Goal: Check status: Check status

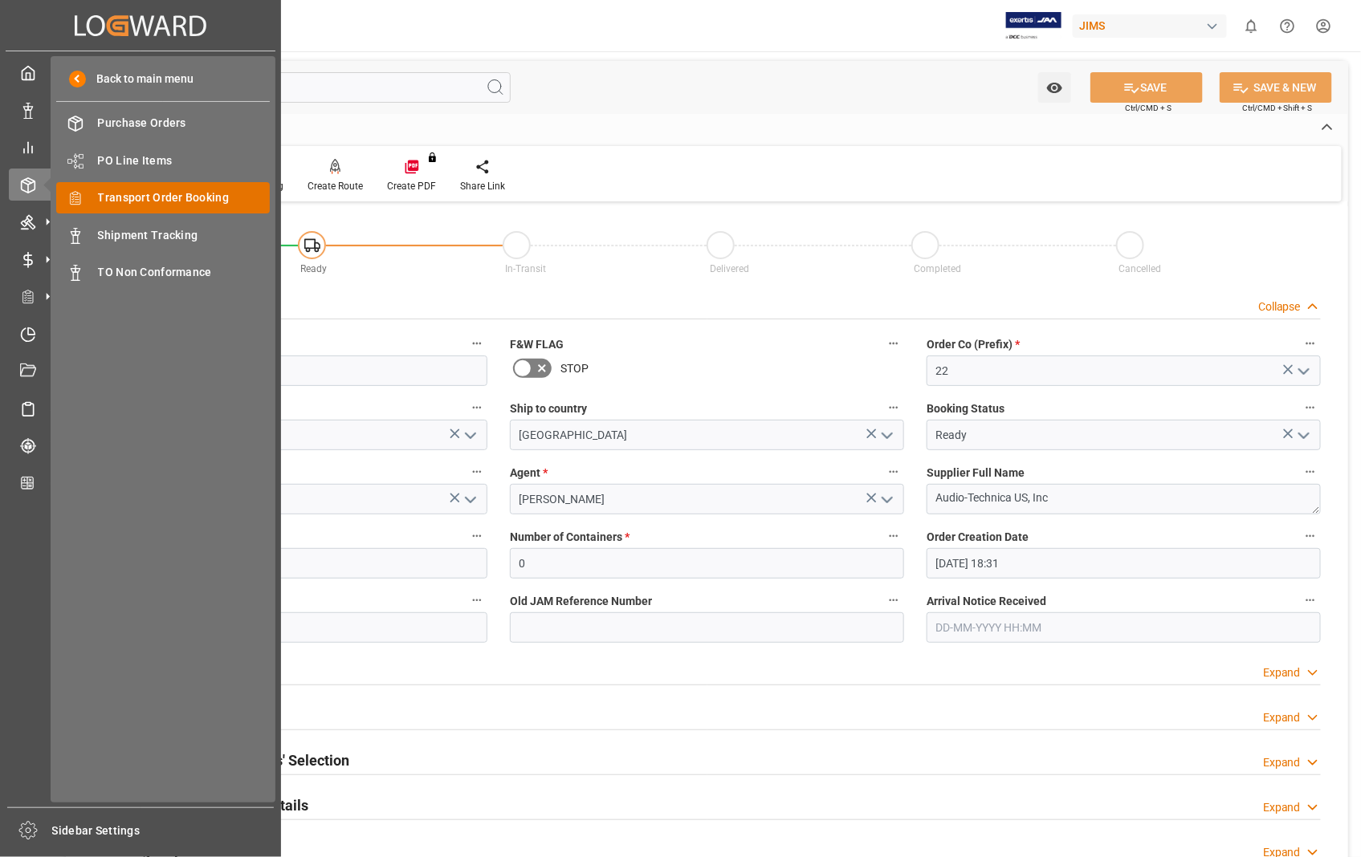
click at [137, 195] on span "Transport Order Booking" at bounding box center [184, 197] width 173 height 17
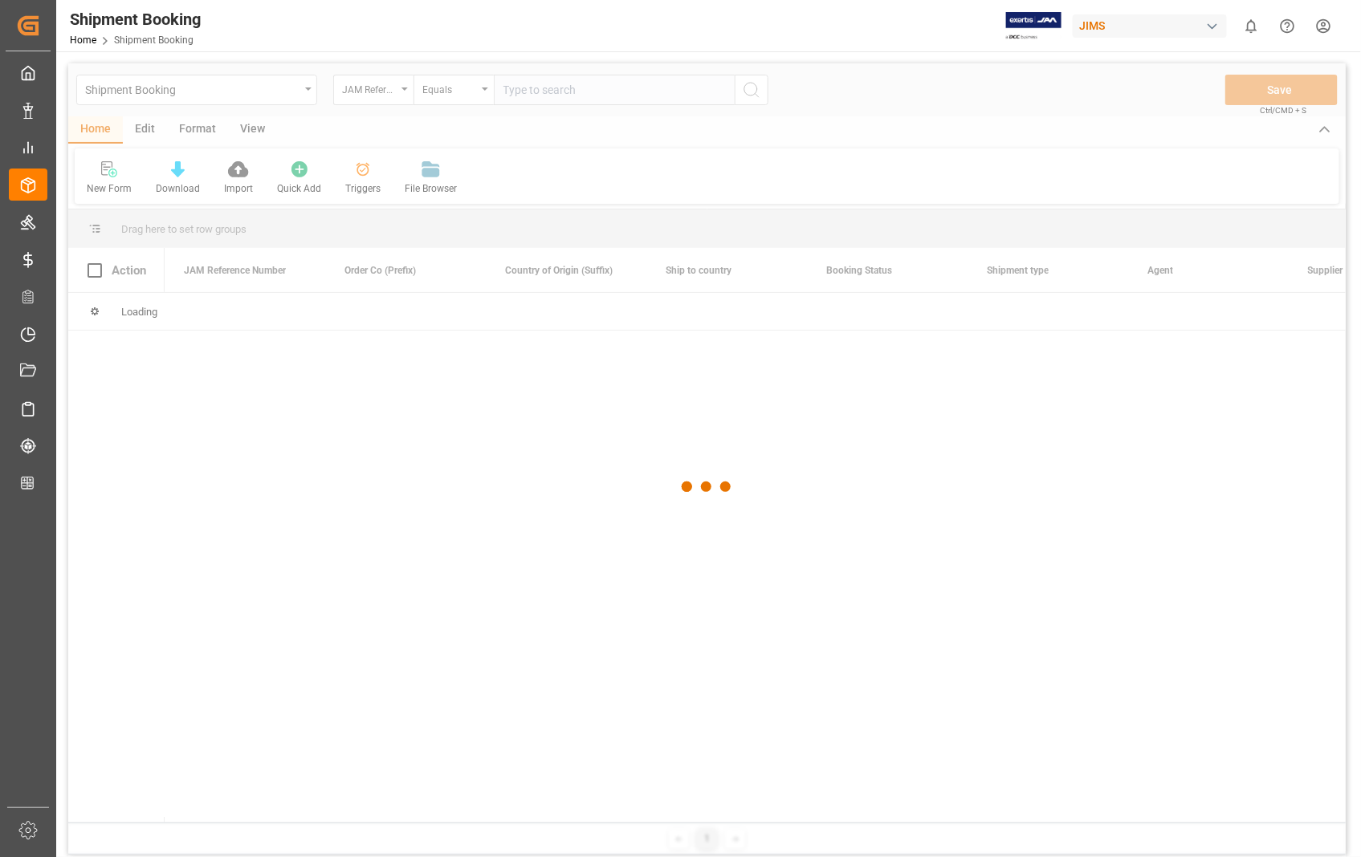
click at [643, 89] on div at bounding box center [706, 487] width 1277 height 848
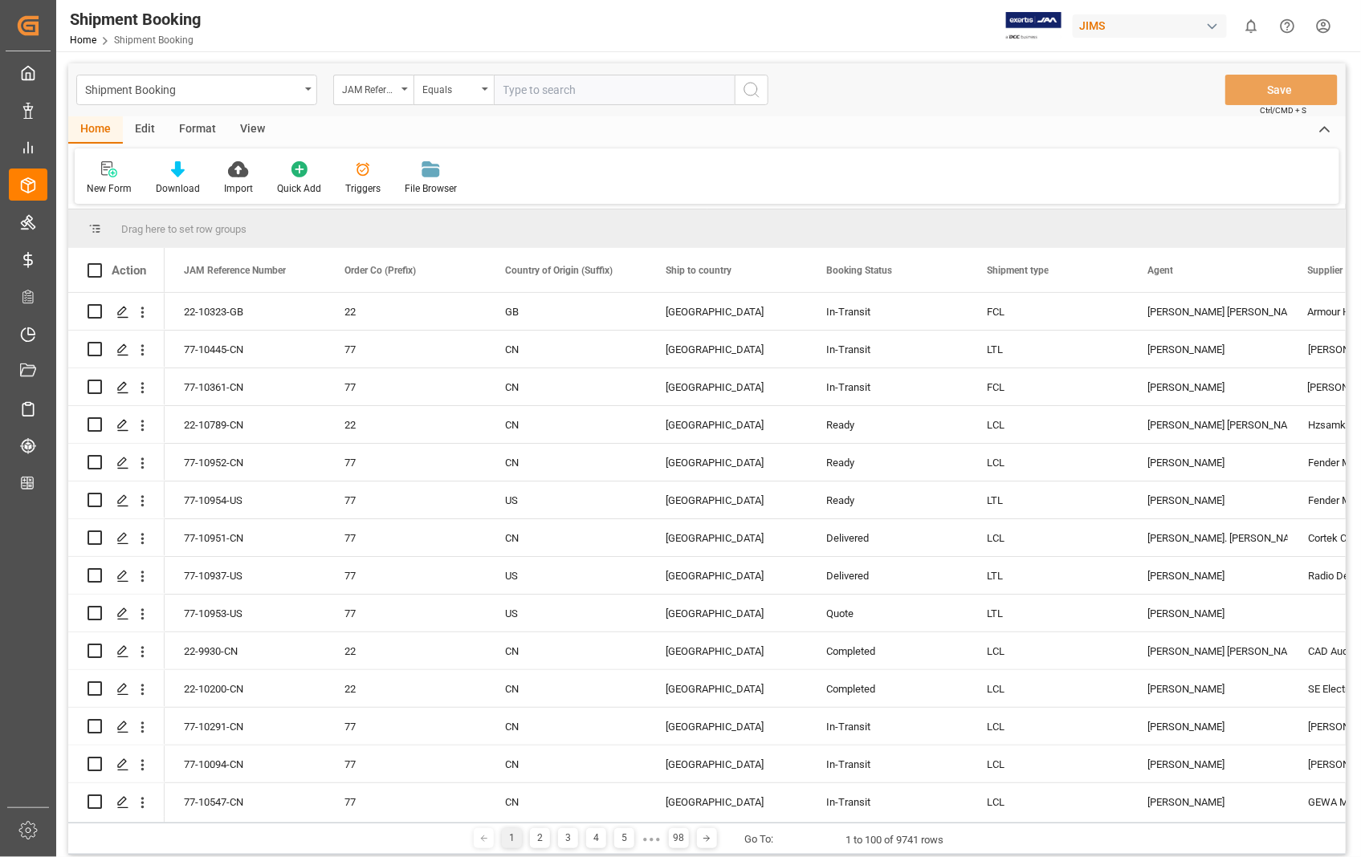
click at [594, 94] on input "text" at bounding box center [614, 90] width 241 height 31
paste input "22-10927-US"
type input "22-10927-US"
click at [749, 93] on icon "search button" at bounding box center [751, 89] width 19 height 19
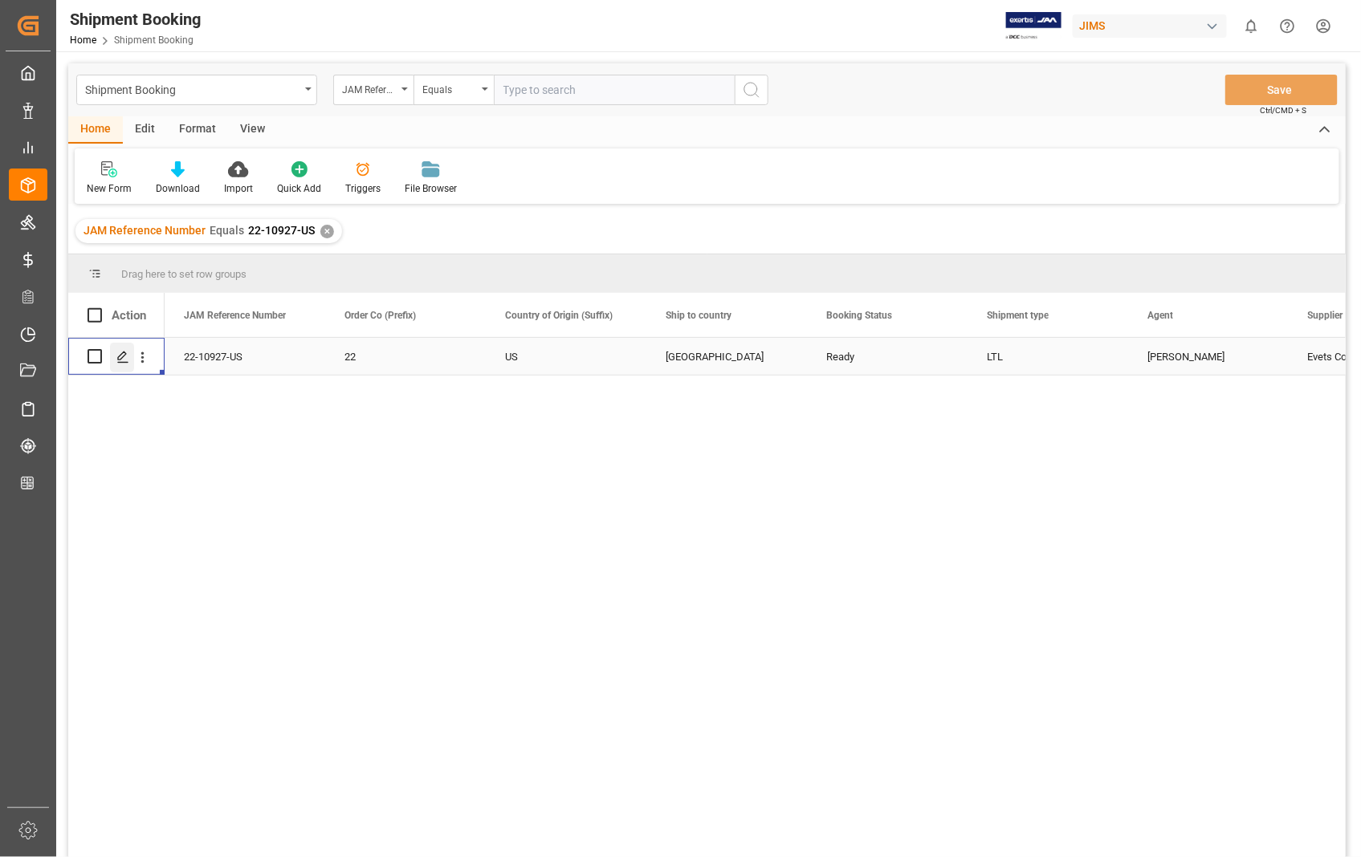
click at [116, 353] on icon "Press SPACE to select this row." at bounding box center [122, 357] width 13 height 13
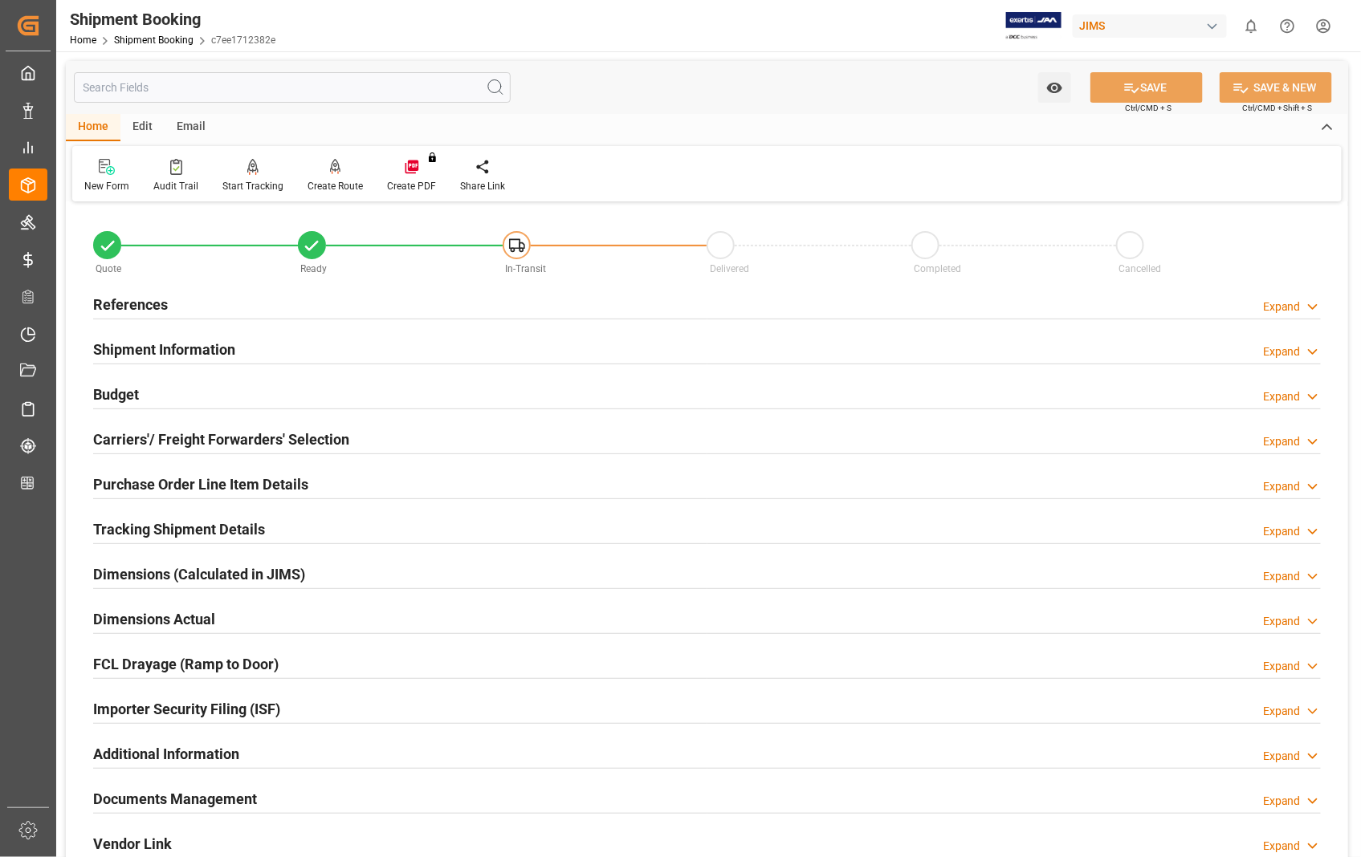
click at [217, 795] on h2 "Documents Management" at bounding box center [175, 799] width 164 height 22
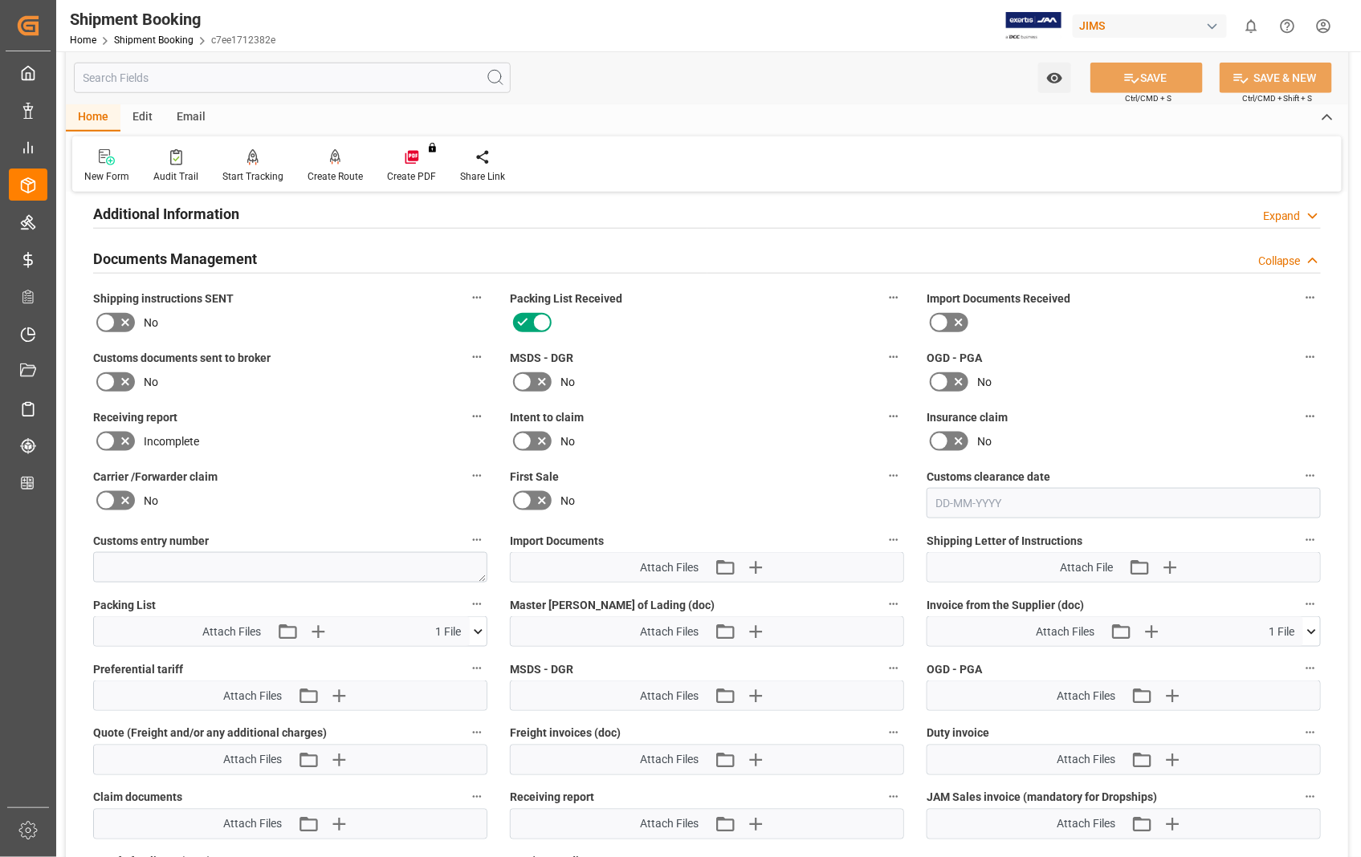
scroll to position [624, 0]
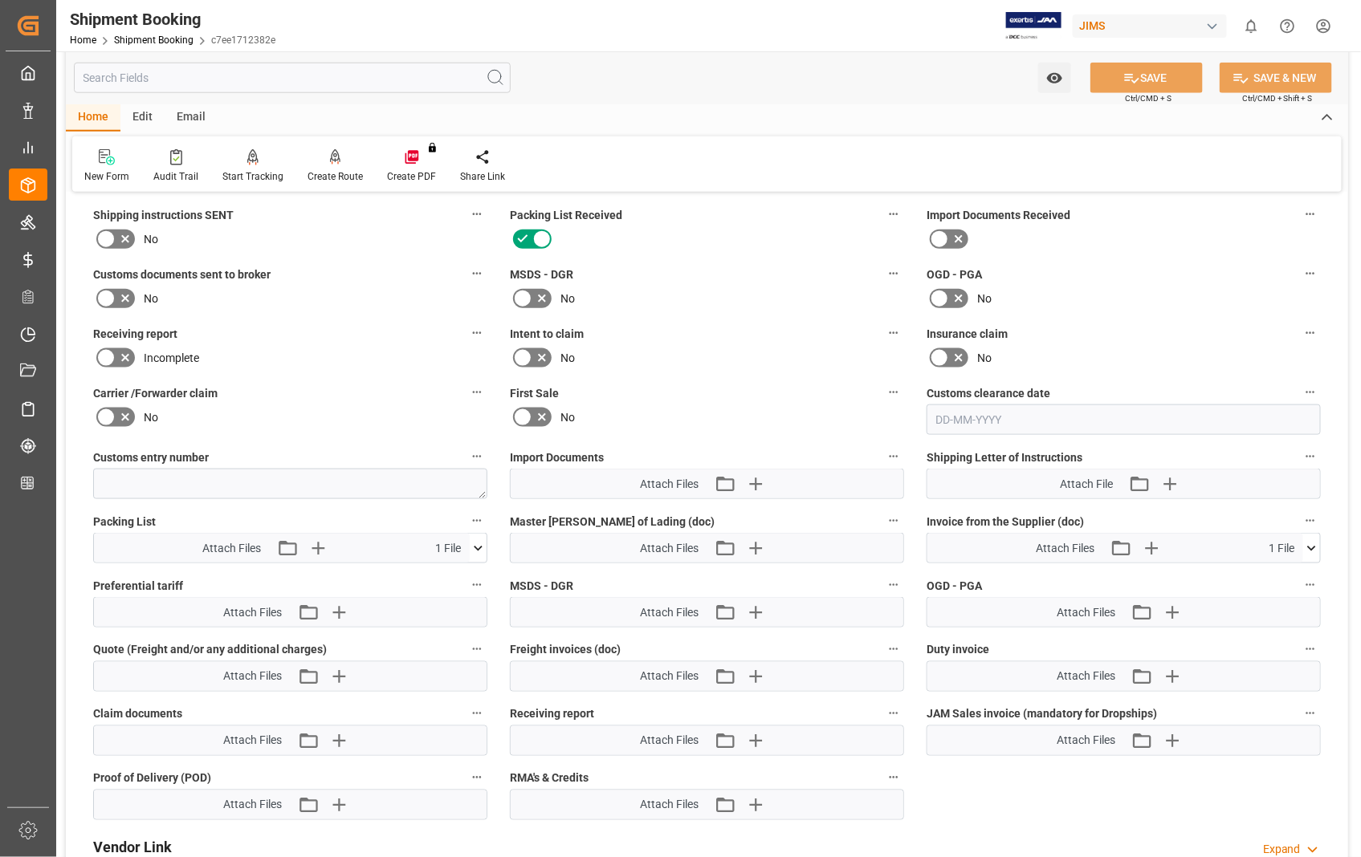
click at [1315, 546] on icon at bounding box center [1311, 548] width 17 height 17
click at [1301, 572] on icon at bounding box center [1302, 578] width 17 height 17
